Goal: Information Seeking & Learning: Check status

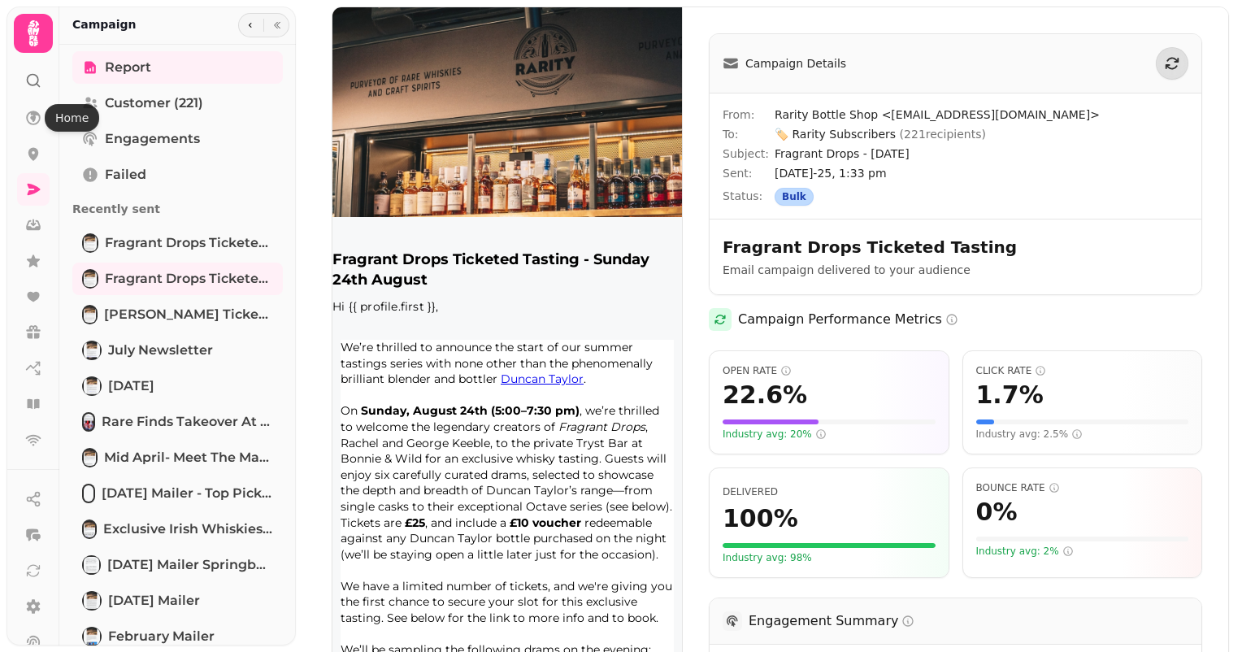
click at [22, 35] on icon at bounding box center [33, 33] width 33 height 33
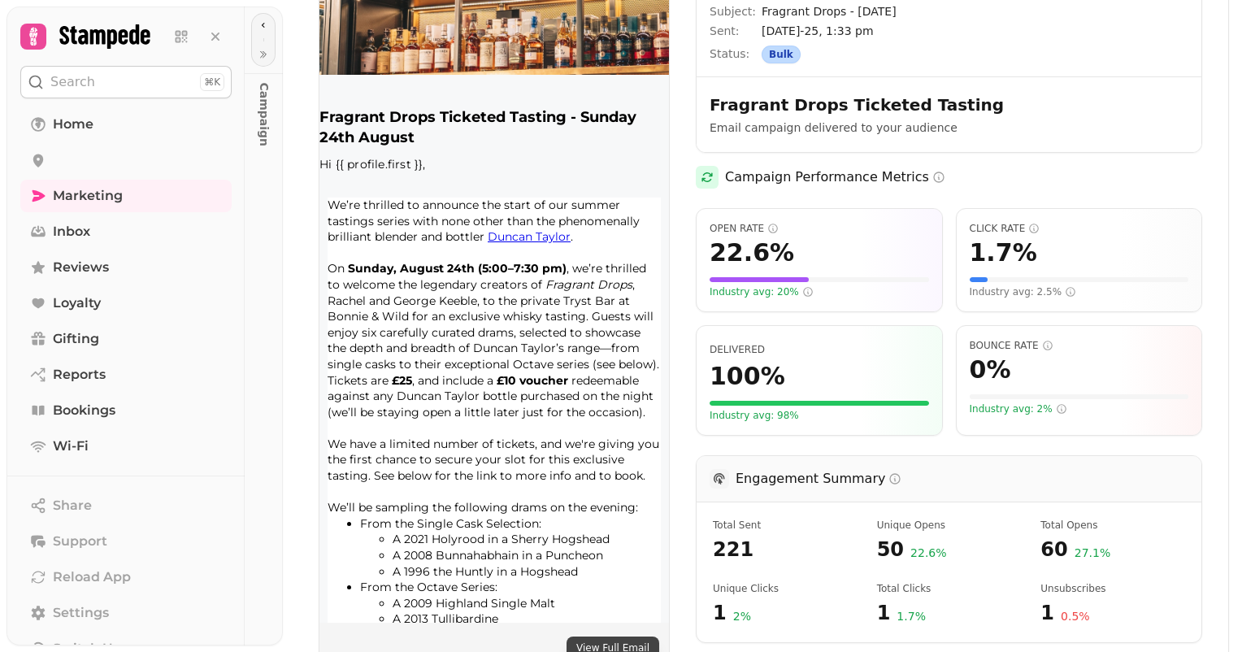
scroll to position [406, 0]
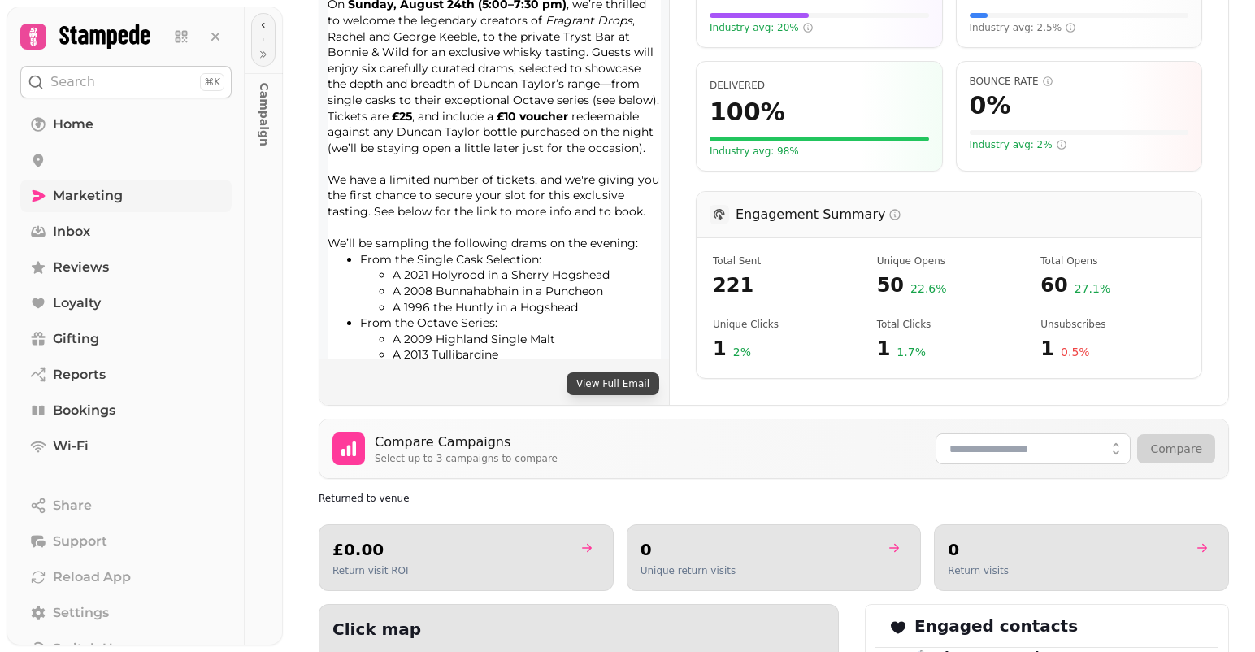
click at [80, 191] on span "Marketing" at bounding box center [88, 196] width 70 height 20
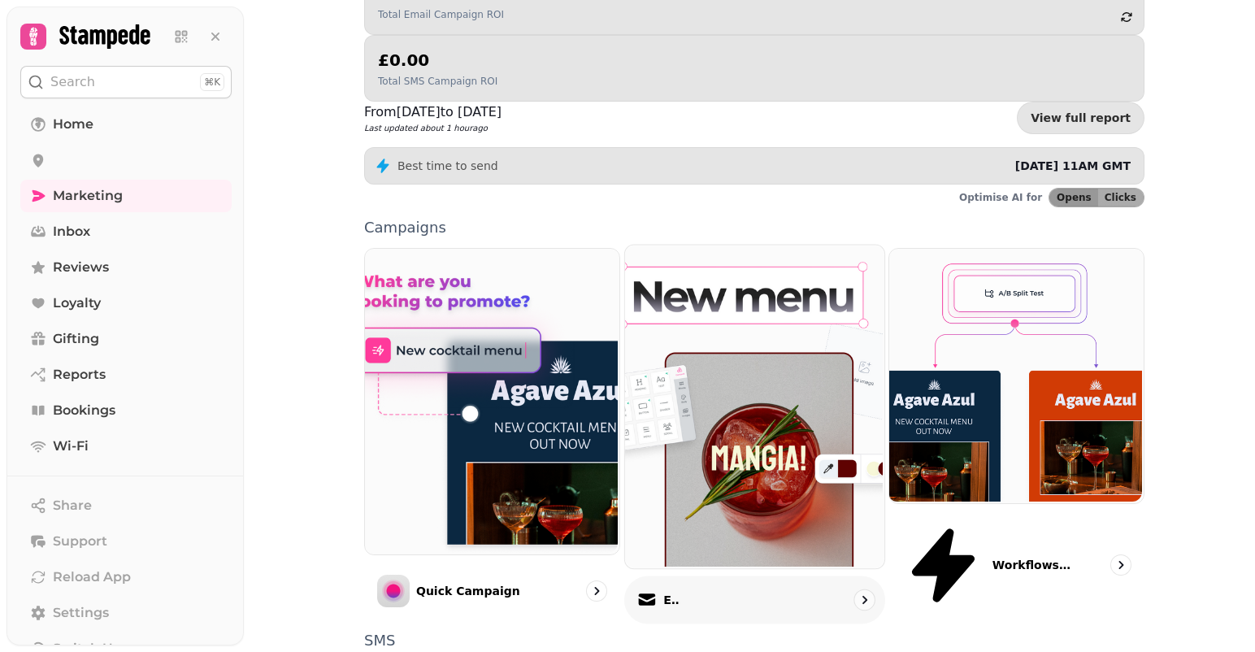
scroll to position [201, 0]
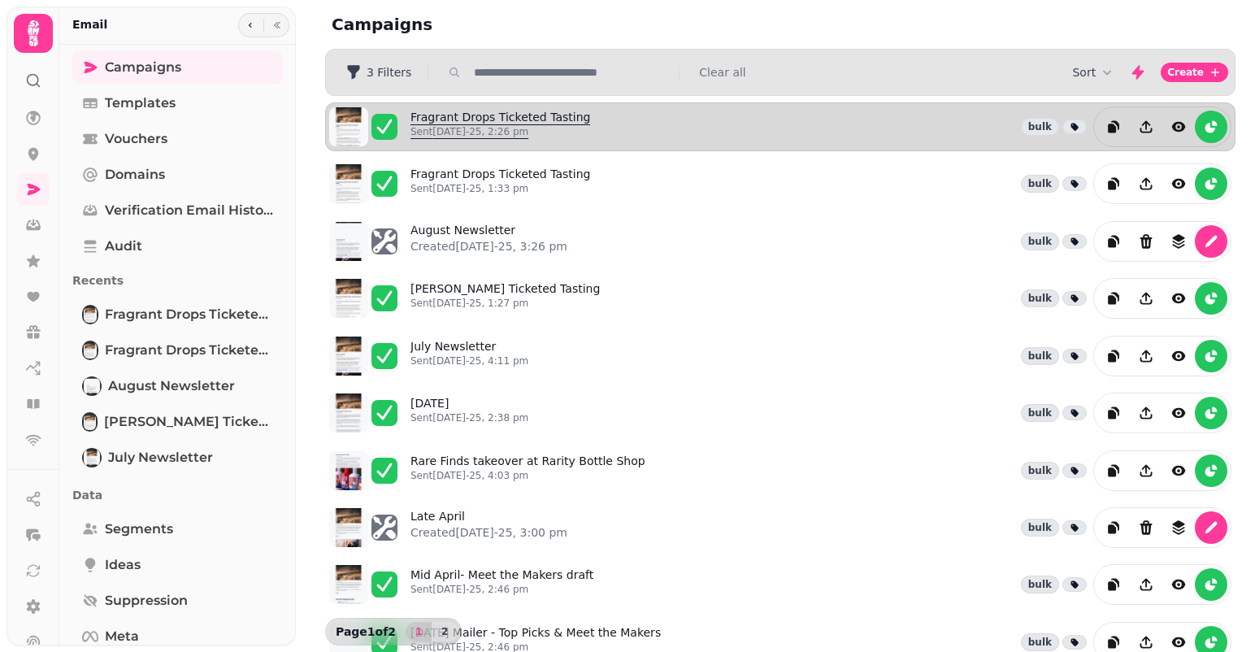
click at [535, 119] on link "Fragrant Drops Ticketed Tasting Sent [DATE]-25, 2:26 pm" at bounding box center [500, 127] width 180 height 36
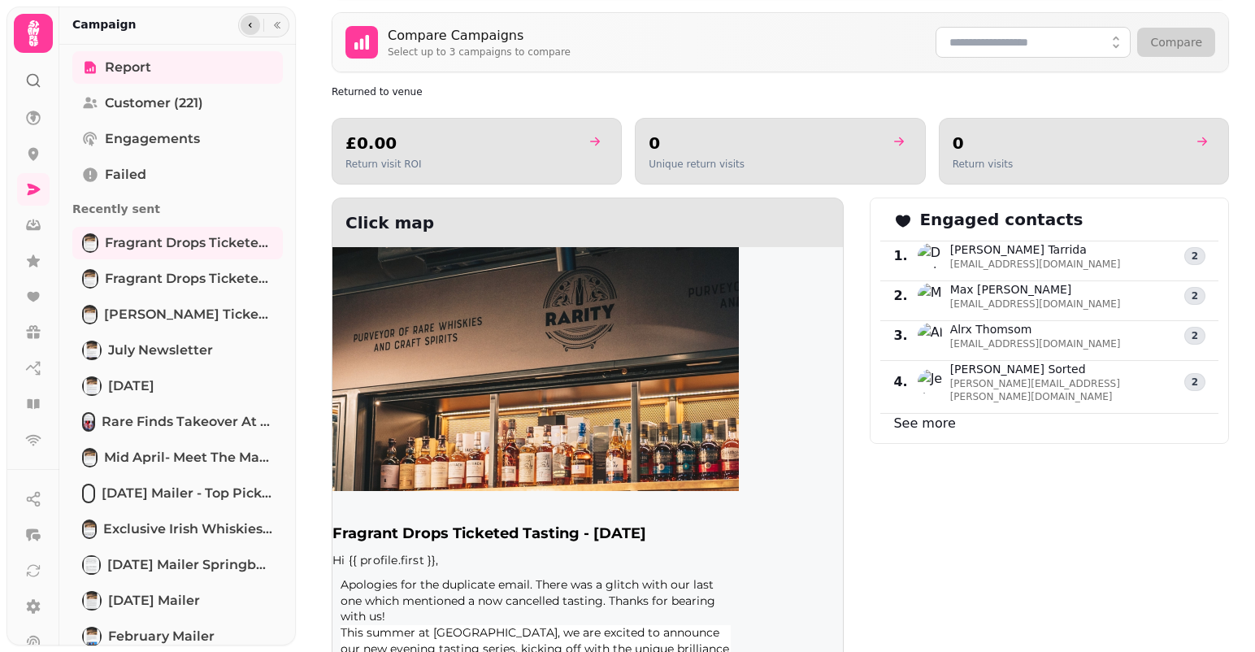
click at [248, 26] on icon "button" at bounding box center [250, 25] width 10 height 10
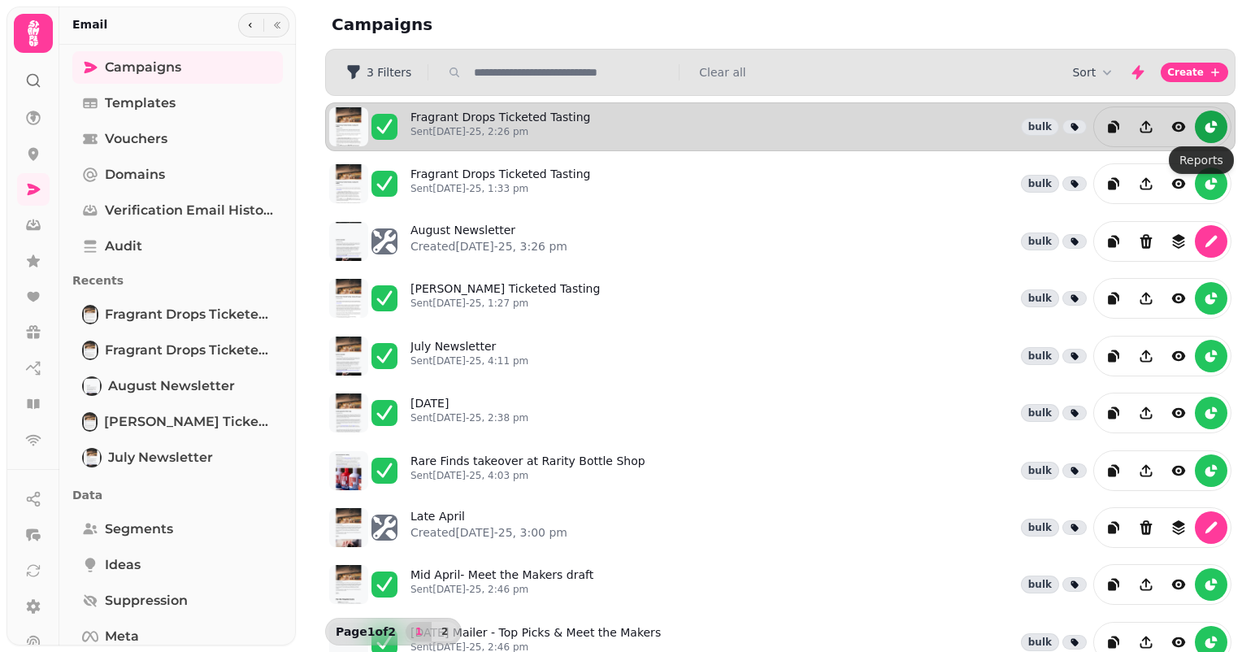
click at [1203, 122] on icon "reports" at bounding box center [1211, 127] width 16 height 16
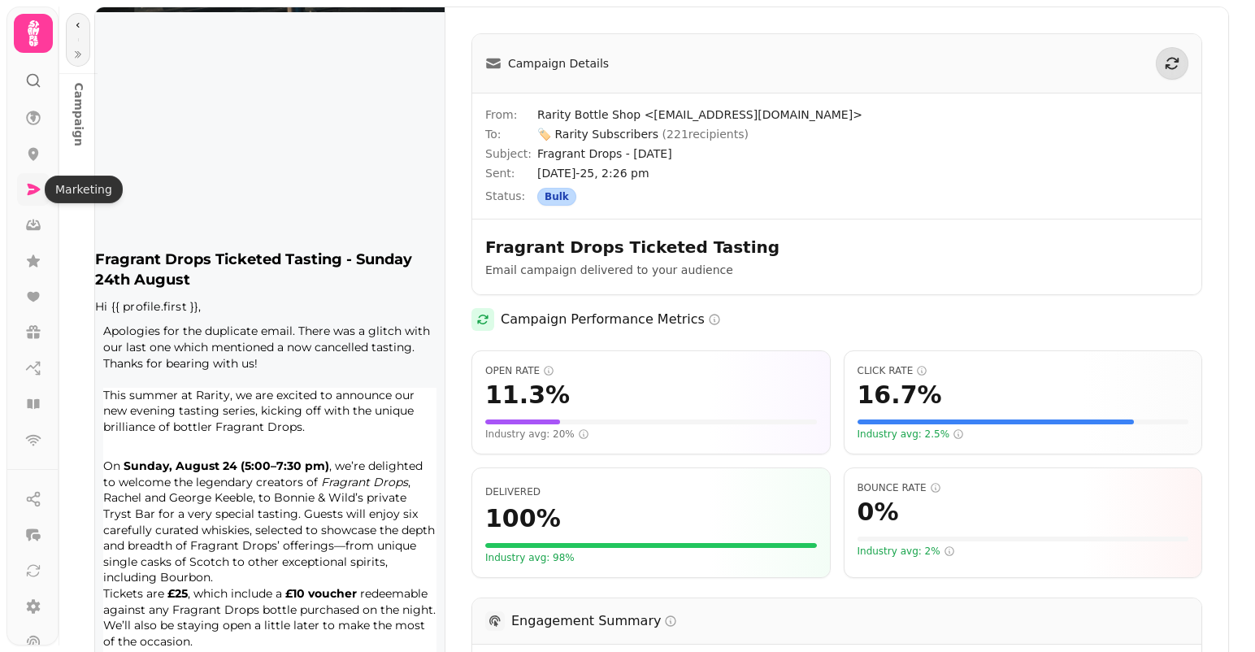
click at [36, 187] on icon at bounding box center [34, 189] width 13 height 11
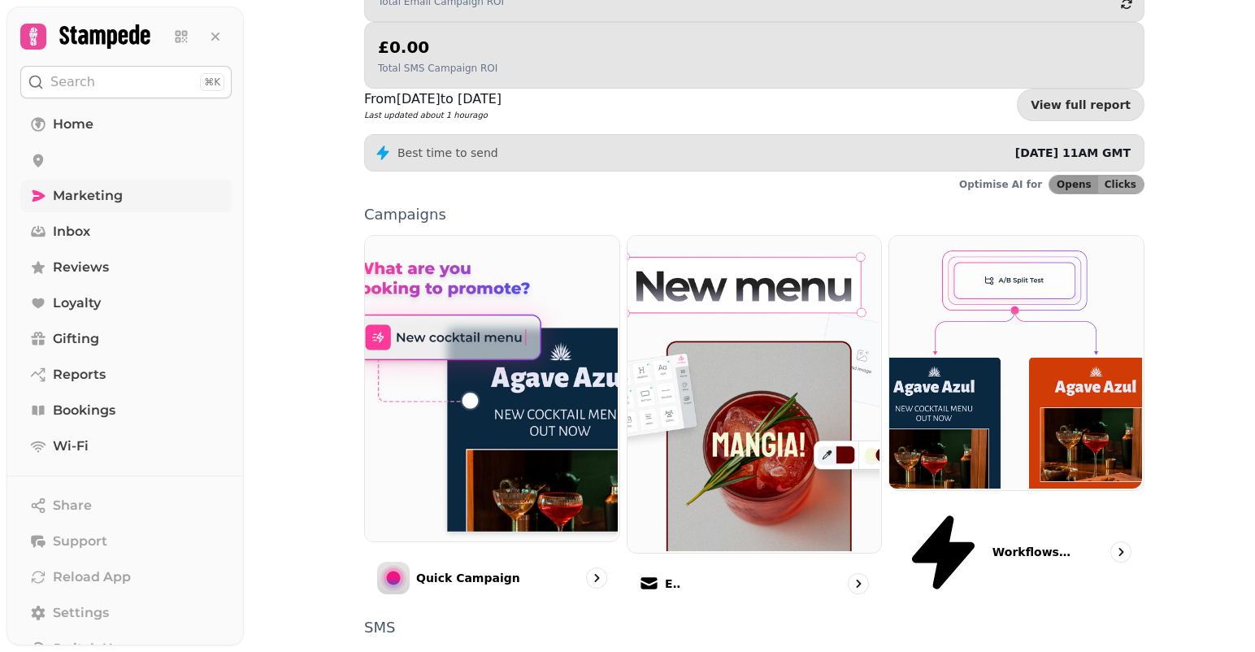
scroll to position [325, 0]
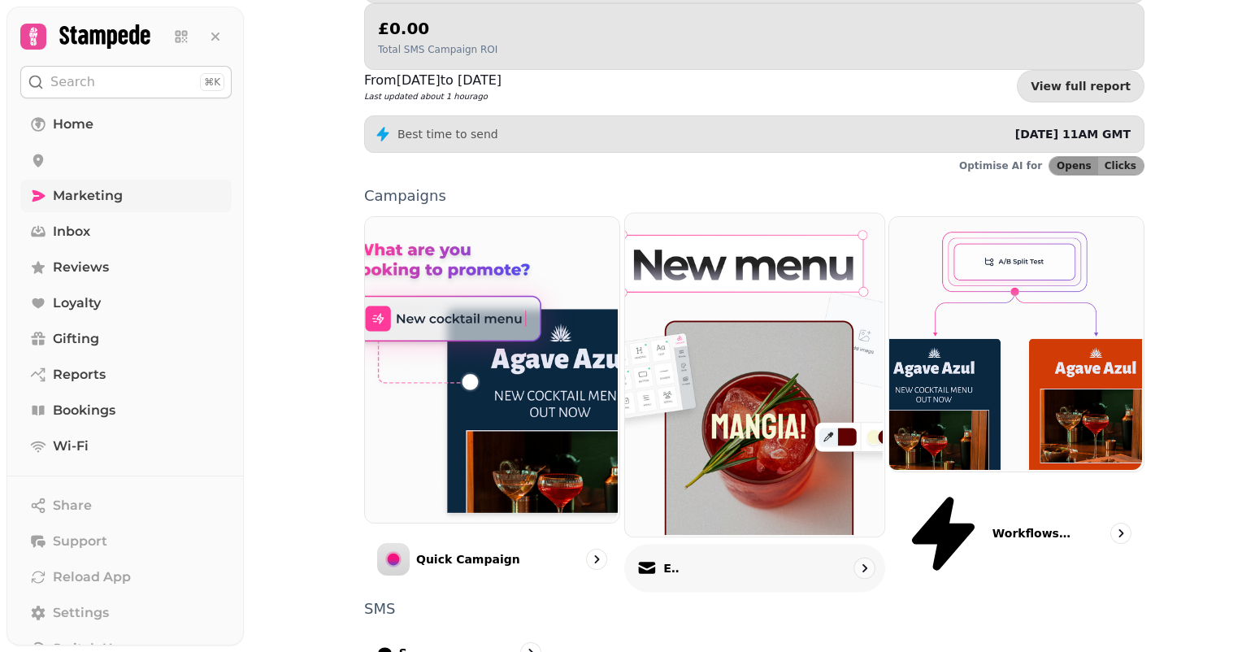
click at [649, 545] on div "Email" at bounding box center [754, 569] width 261 height 48
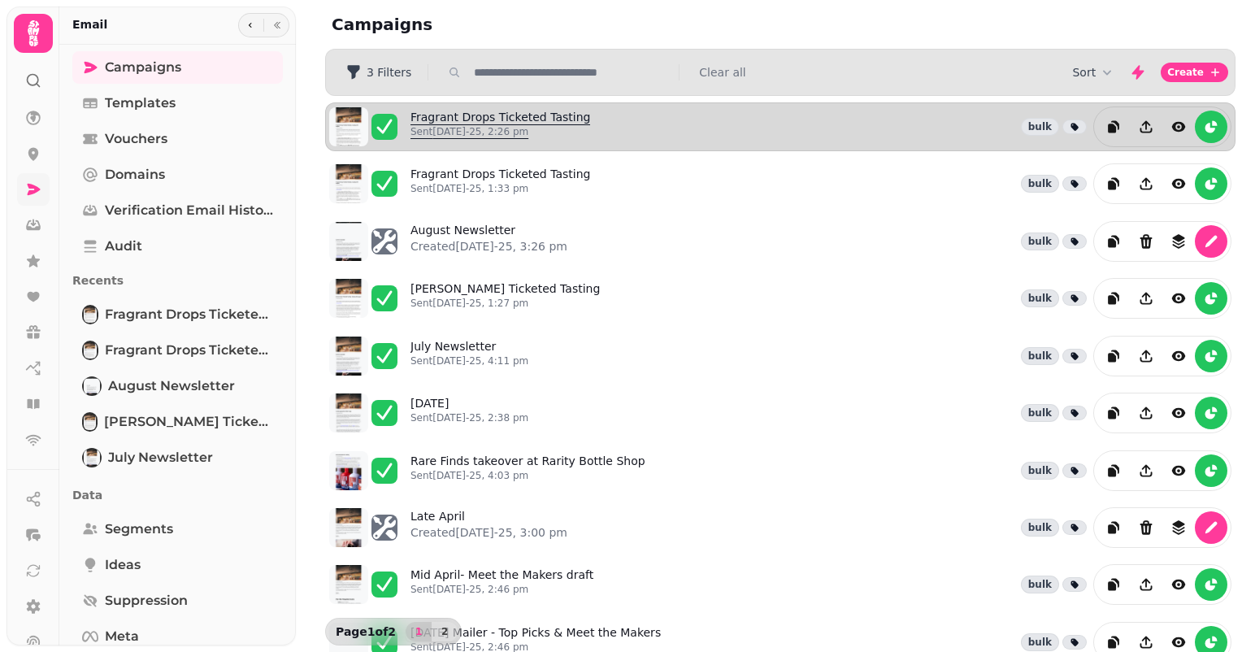
click at [483, 124] on link "Fragrant Drops Ticketed Tasting Sent [DATE]-25, 2:26 pm" at bounding box center [500, 127] width 180 height 36
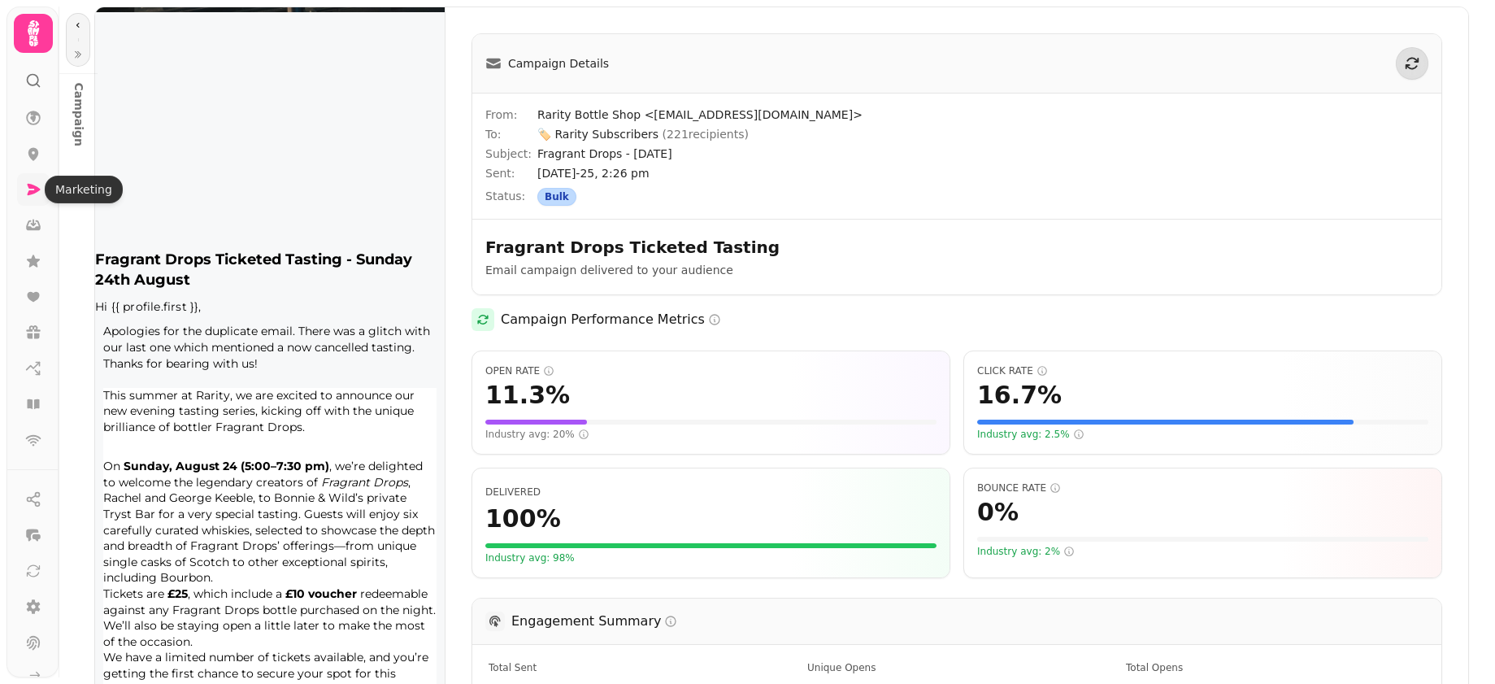
click at [26, 187] on icon at bounding box center [33, 189] width 16 height 16
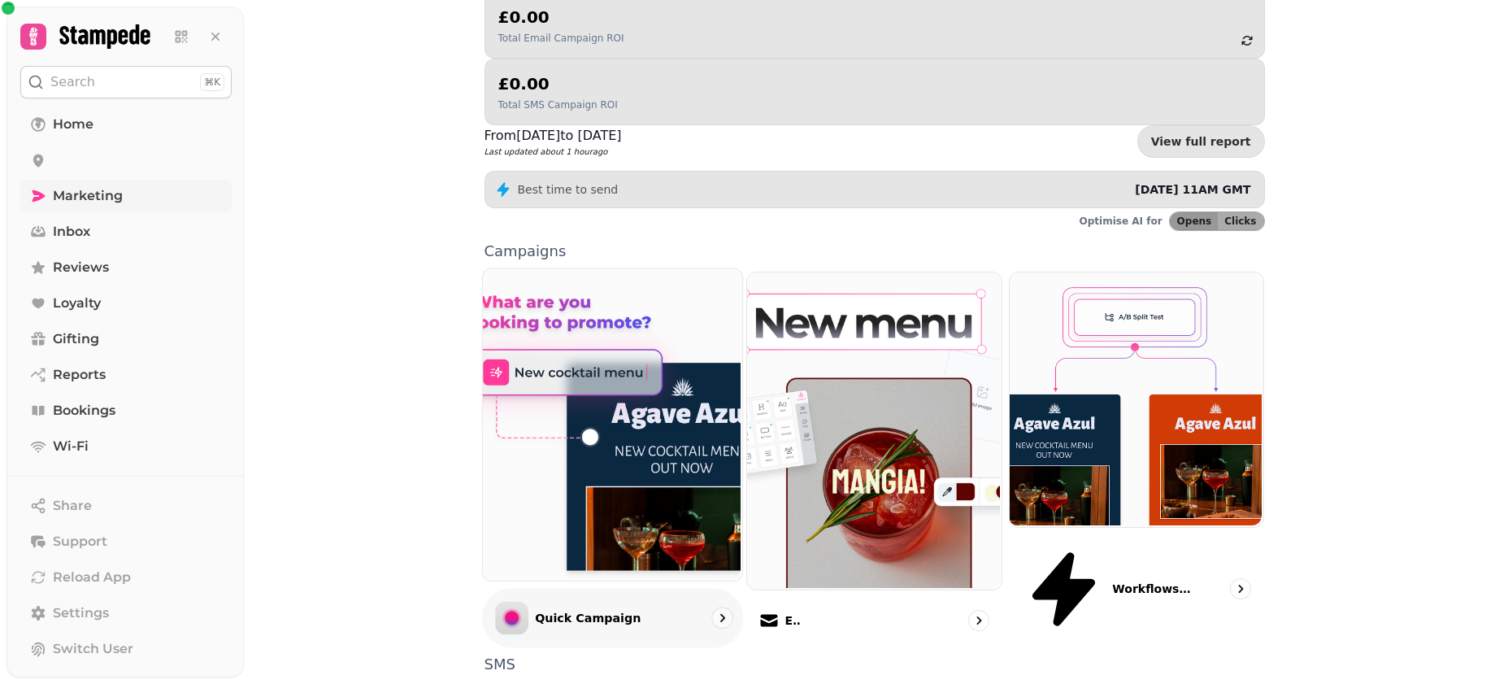
scroll to position [325, 0]
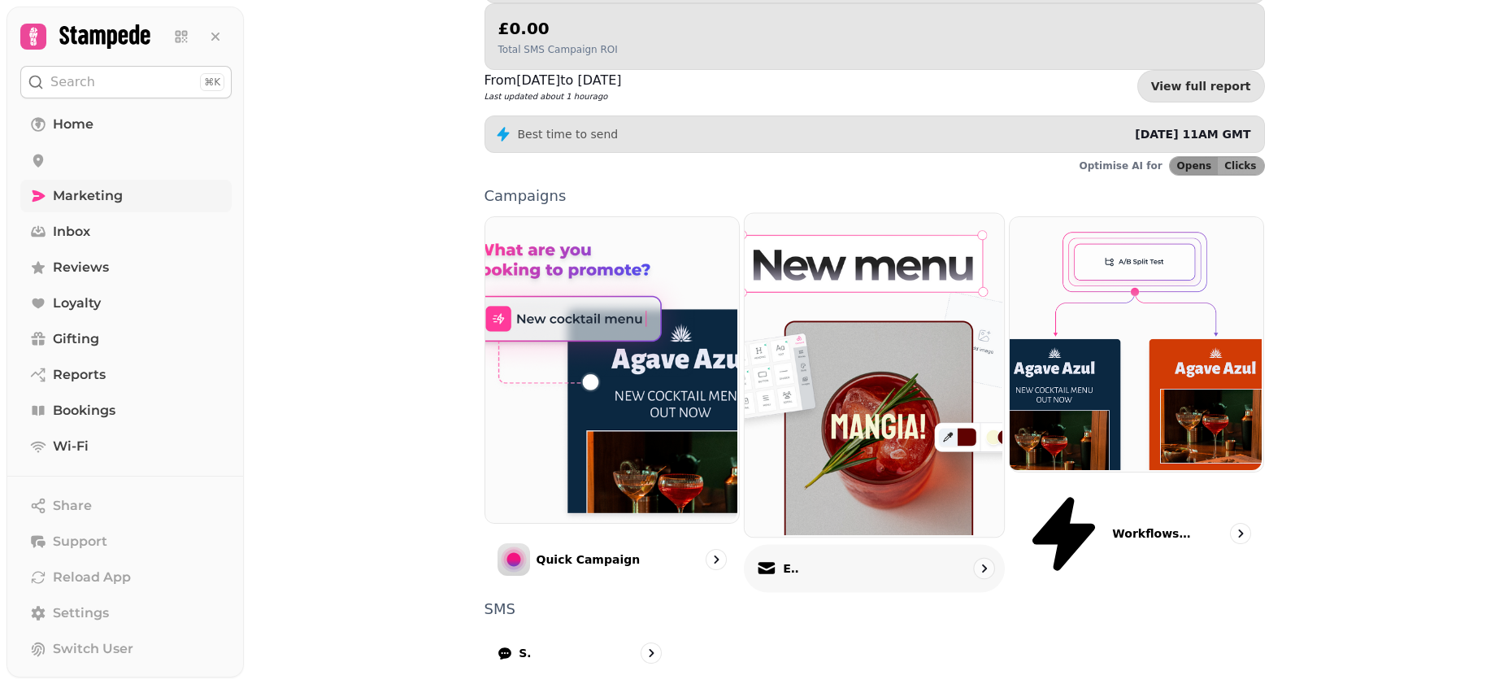
click at [791, 560] on p "Email" at bounding box center [791, 568] width 16 height 16
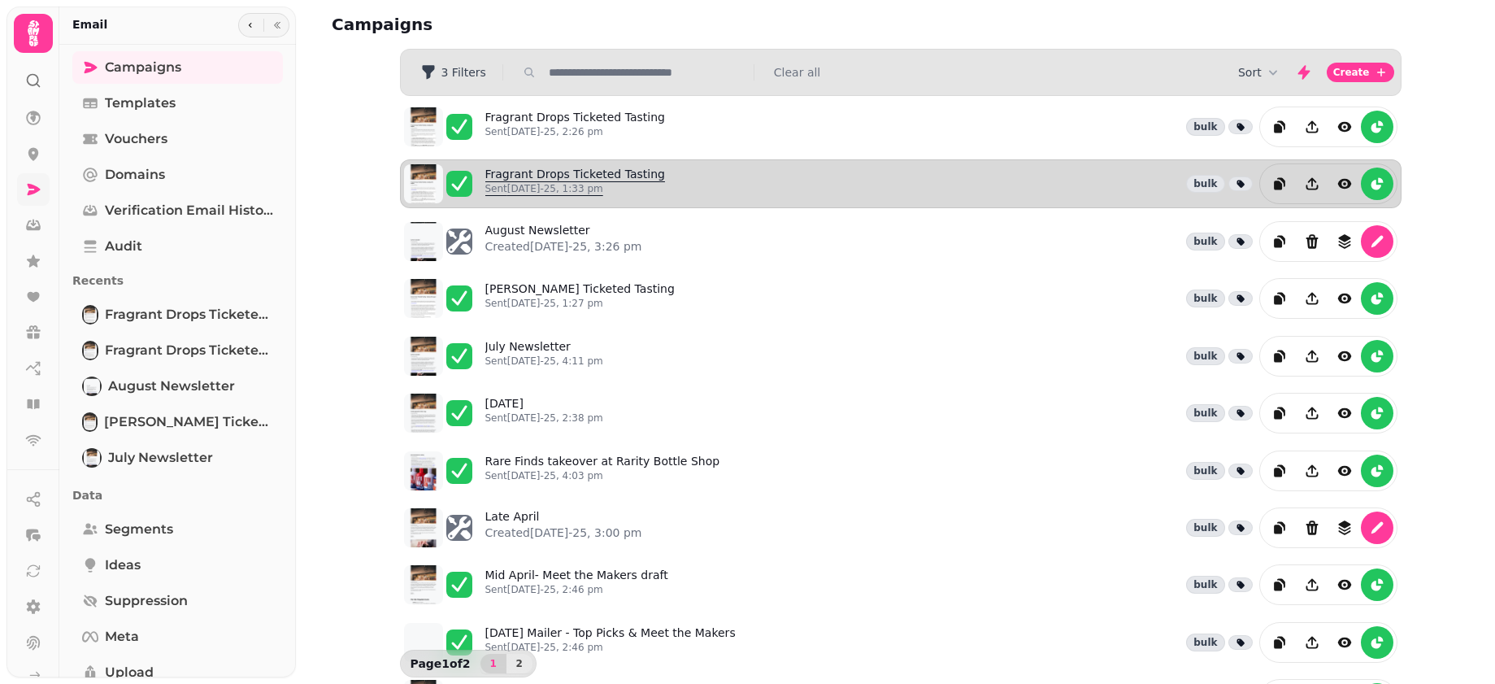
click at [553, 182] on p "Sent [DATE]-25, 1:33 pm" at bounding box center [575, 188] width 180 height 13
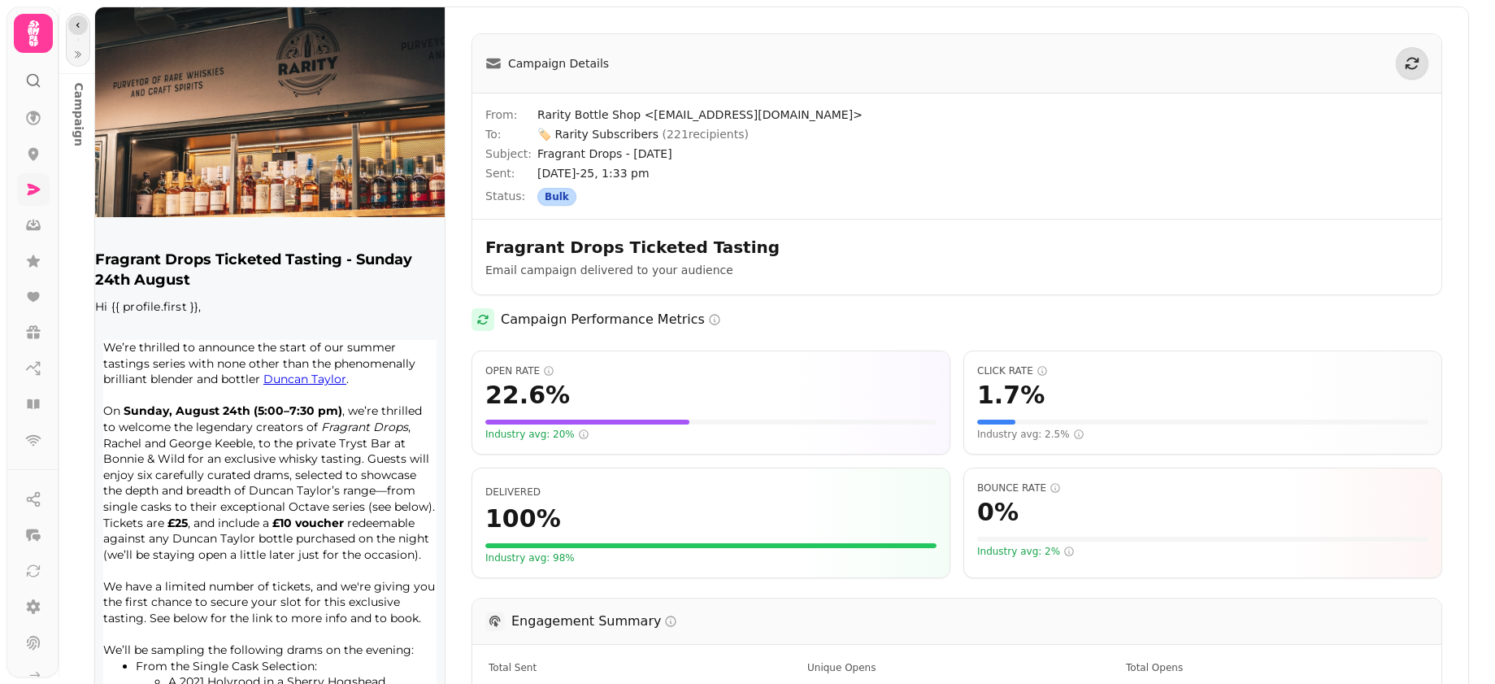
click at [77, 22] on icon "button" at bounding box center [78, 25] width 10 height 10
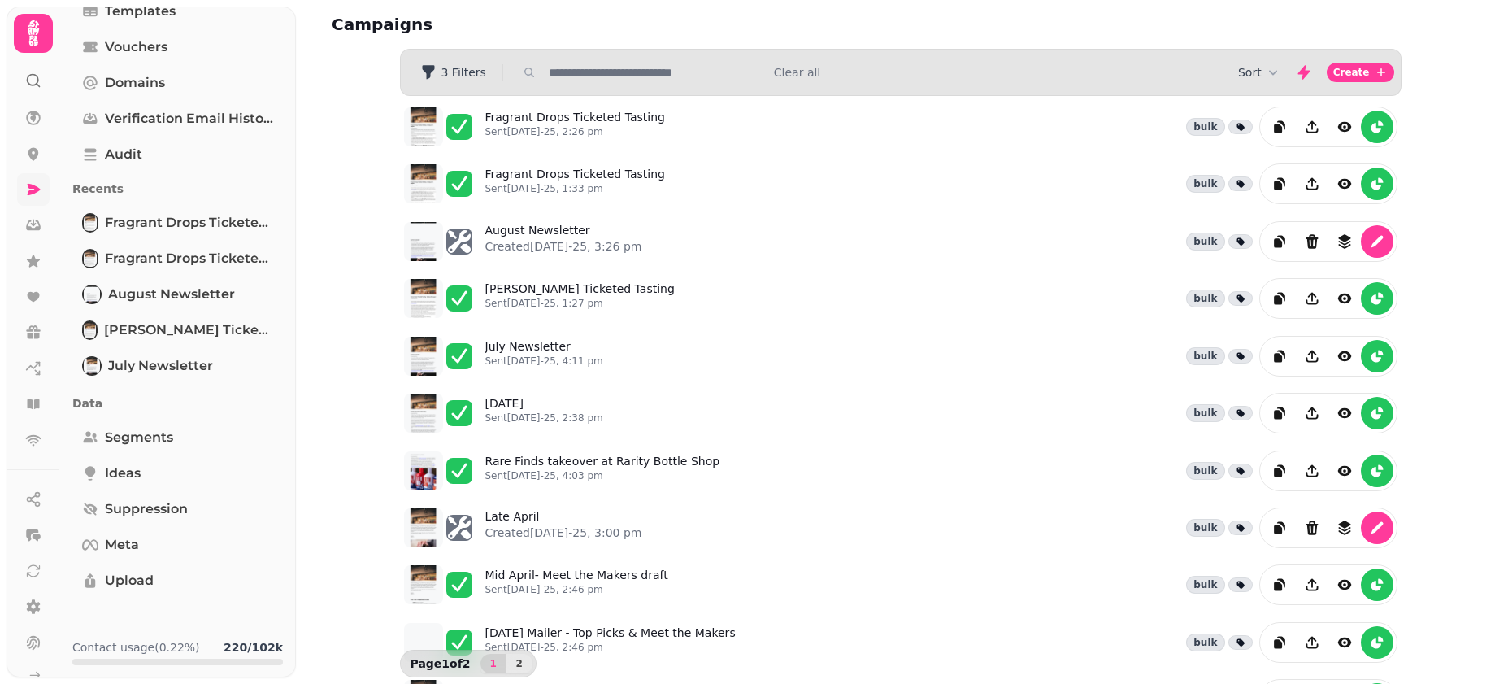
scroll to position [93, 0]
